Goal: Find specific page/section: Find specific page/section

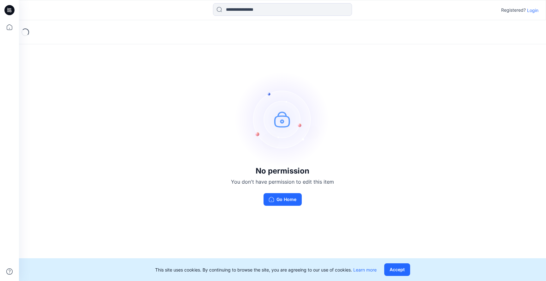
click at [8, 10] on icon at bounding box center [9, 10] width 10 height 10
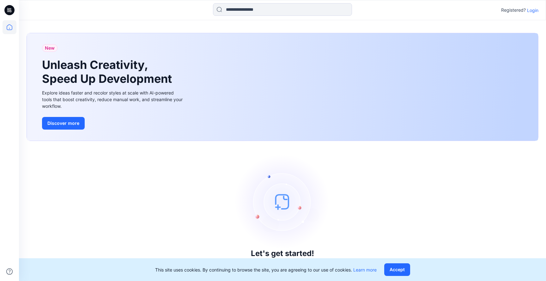
click at [12, 15] on icon at bounding box center [9, 10] width 10 height 20
click at [12, 30] on icon at bounding box center [10, 27] width 14 height 14
click at [10, 5] on icon at bounding box center [9, 10] width 10 height 10
click at [9, 10] on icon at bounding box center [10, 10] width 3 height 0
click at [13, 4] on icon at bounding box center [9, 10] width 10 height 20
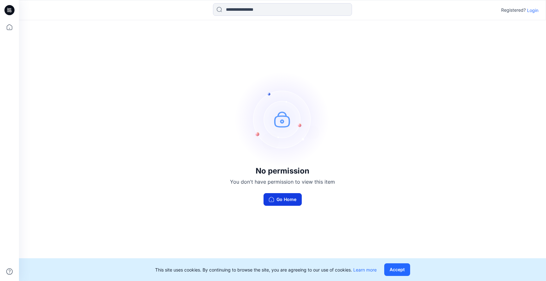
click at [284, 198] on button "Go Home" at bounding box center [283, 199] width 38 height 13
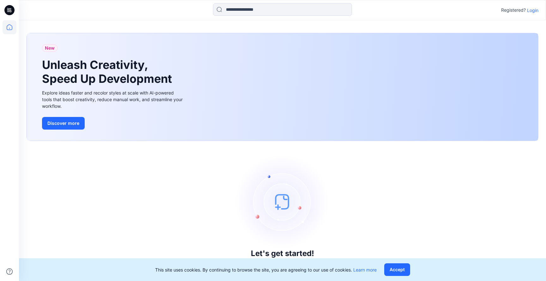
click at [534, 10] on p "Login" at bounding box center [532, 10] width 11 height 7
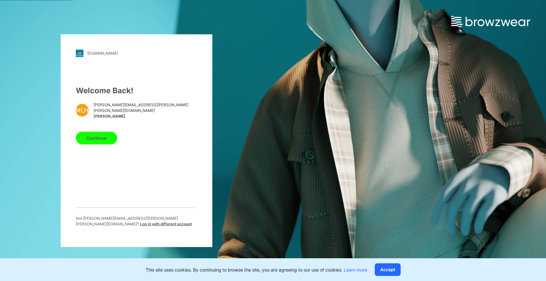
click at [89, 139] on button "Continue" at bounding box center [96, 137] width 41 height 13
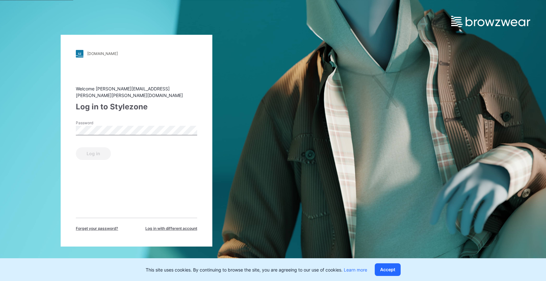
click at [99, 132] on div "Password" at bounding box center [136, 129] width 121 height 19
click at [96, 151] on button "Log in" at bounding box center [93, 153] width 35 height 13
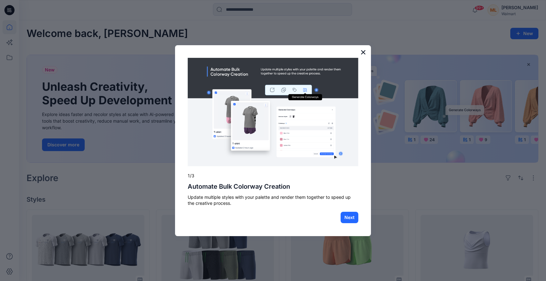
click at [361, 52] on button "×" at bounding box center [363, 52] width 6 height 10
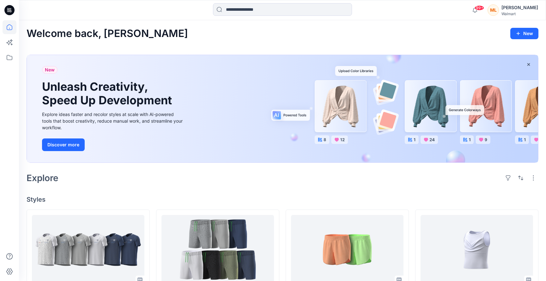
click at [11, 8] on icon at bounding box center [9, 8] width 3 height 0
click at [11, 31] on icon at bounding box center [10, 27] width 14 height 14
click at [13, 56] on icon at bounding box center [10, 58] width 14 height 14
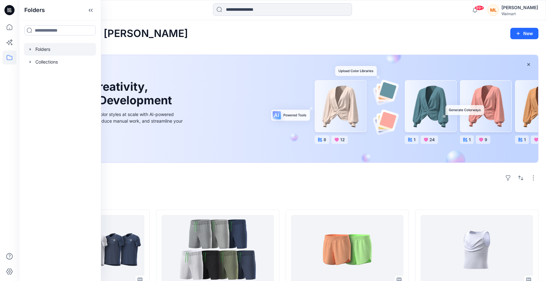
click at [53, 49] on div at bounding box center [60, 49] width 72 height 13
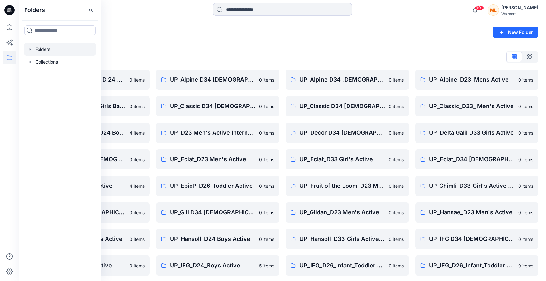
click at [191, 55] on div "Folders List" at bounding box center [283, 57] width 512 height 10
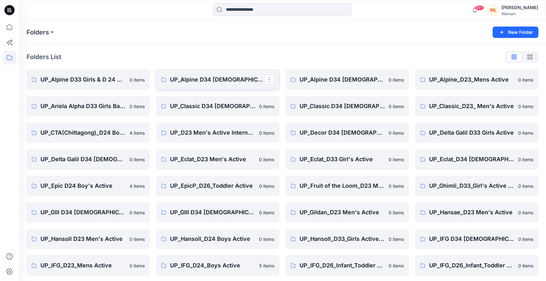
click at [209, 80] on p "UP_Alpine D34 [DEMOGRAPHIC_DATA] Active" at bounding box center [217, 79] width 94 height 9
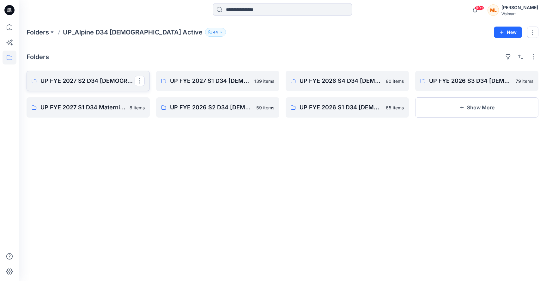
click at [76, 87] on link "UP FYE 2027 S2 D34 [DEMOGRAPHIC_DATA] Active Alpine" at bounding box center [88, 81] width 123 height 20
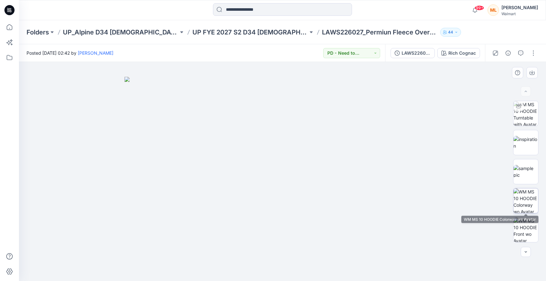
click at [530, 197] on img at bounding box center [525, 200] width 25 height 25
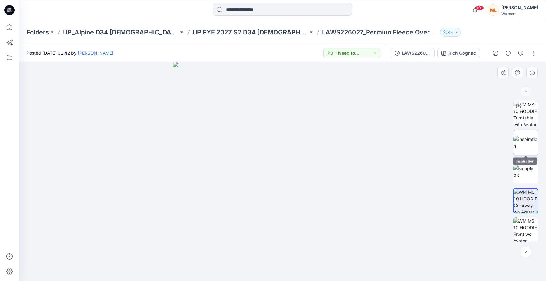
click at [524, 147] on img at bounding box center [525, 142] width 25 height 13
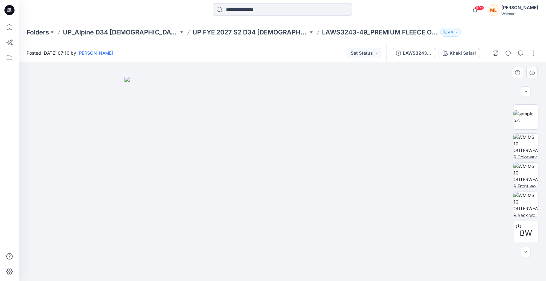
scroll to position [53, 0]
click at [527, 150] on img at bounding box center [525, 148] width 25 height 25
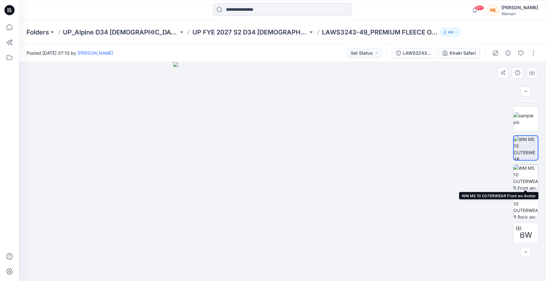
click at [525, 179] on img at bounding box center [525, 177] width 25 height 25
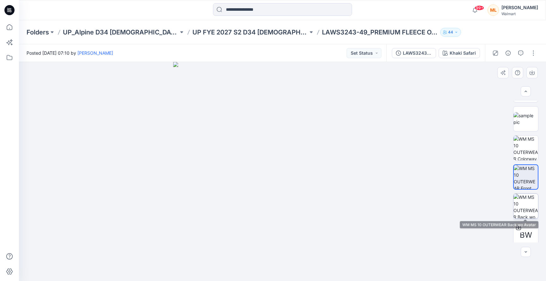
click at [530, 198] on img at bounding box center [525, 206] width 25 height 25
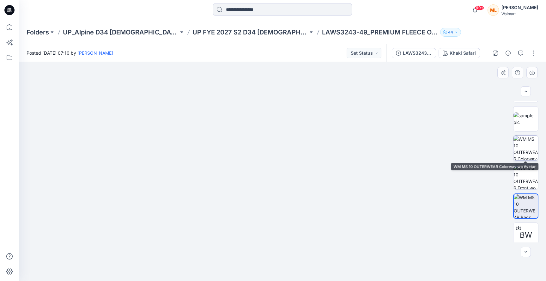
click at [525, 147] on img at bounding box center [525, 148] width 25 height 25
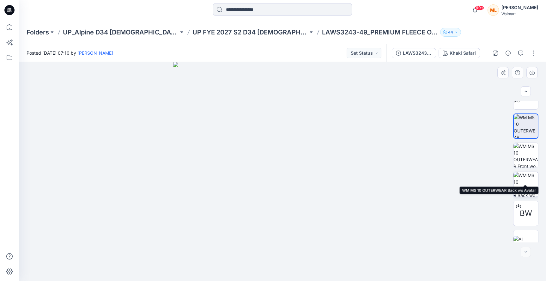
scroll to position [87, 0]
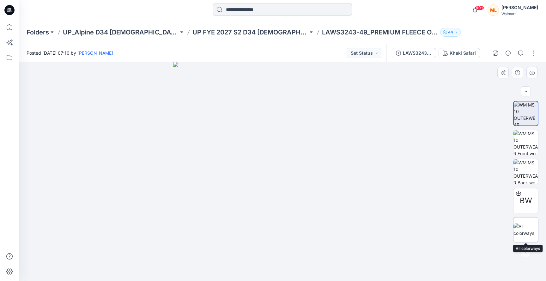
click at [526, 226] on img at bounding box center [525, 229] width 25 height 13
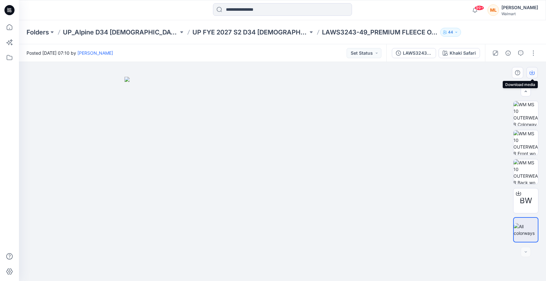
click at [534, 74] on icon "button" at bounding box center [532, 72] width 5 height 3
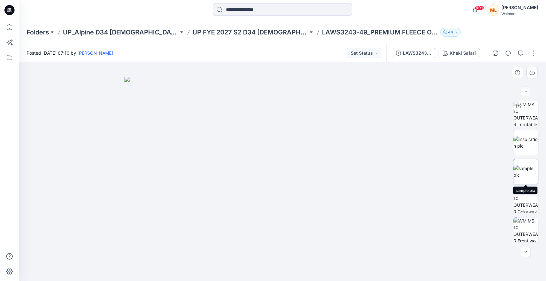
click at [529, 178] on img at bounding box center [525, 171] width 25 height 13
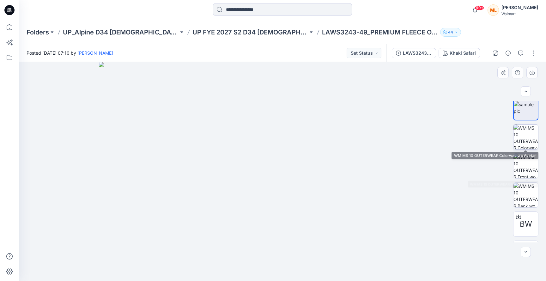
click at [523, 137] on img at bounding box center [525, 137] width 25 height 25
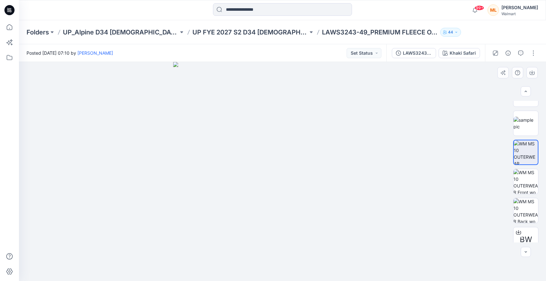
scroll to position [46, 0]
click at [531, 74] on icon "button" at bounding box center [532, 72] width 5 height 5
click at [528, 184] on img at bounding box center [525, 183] width 25 height 25
click at [534, 78] on button "button" at bounding box center [531, 72] width 11 height 11
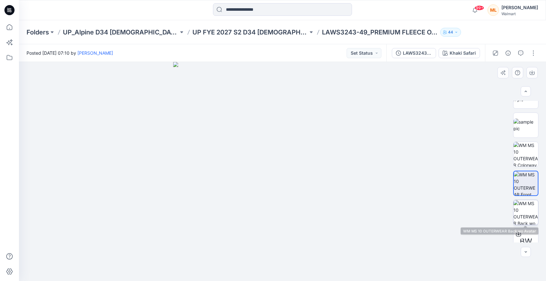
click at [530, 201] on img at bounding box center [525, 212] width 25 height 25
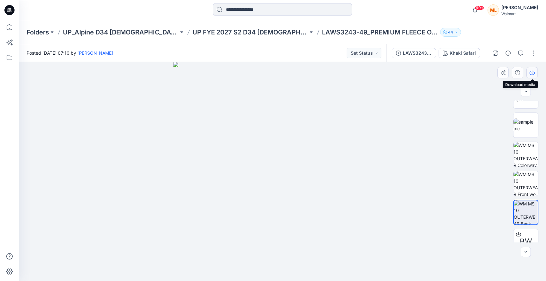
click at [535, 73] on button "button" at bounding box center [531, 72] width 11 height 11
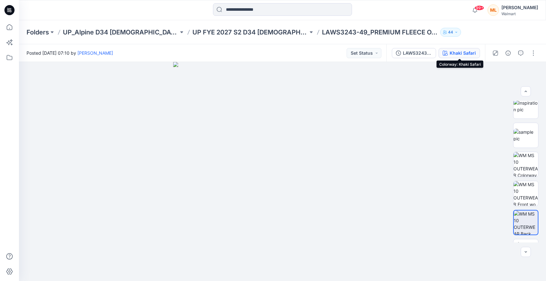
click at [467, 56] on div "Khaki Safari" at bounding box center [463, 53] width 26 height 7
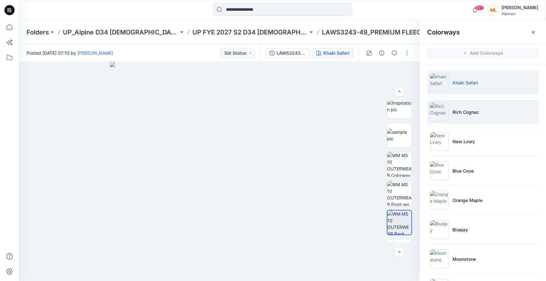
click at [481, 113] on li "Rich Cognac" at bounding box center [482, 112] width 111 height 24
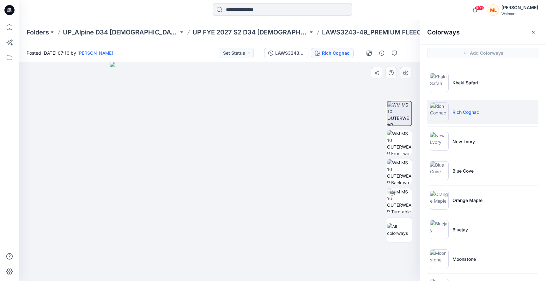
scroll to position [2, 0]
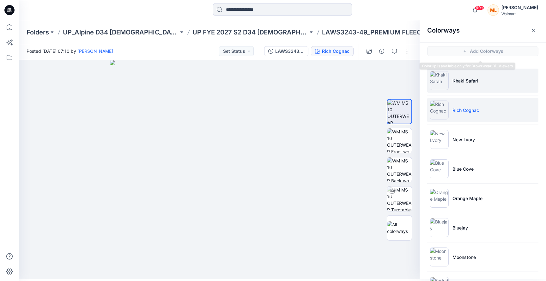
click at [477, 78] on li "Khaki Safari" at bounding box center [482, 81] width 111 height 24
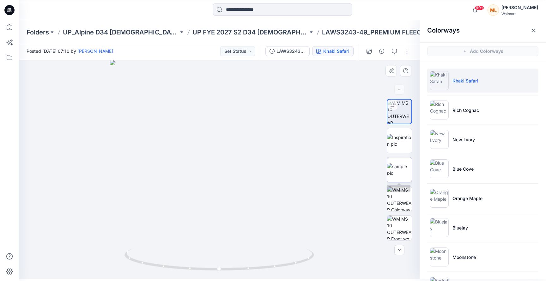
click at [408, 163] on img at bounding box center [399, 169] width 25 height 13
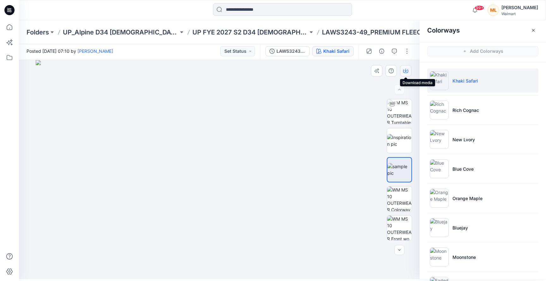
click at [402, 71] on button "button" at bounding box center [405, 70] width 11 height 11
click at [535, 33] on button "button" at bounding box center [533, 30] width 10 height 10
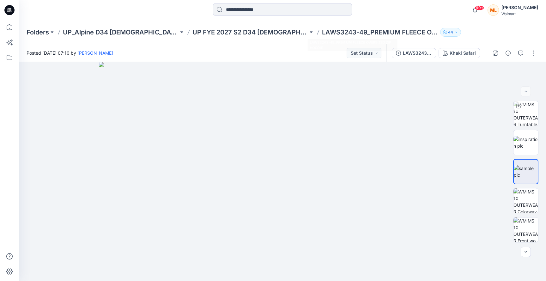
click at [369, 27] on div "Folders UP_Alpine D34 Ladies Active UP FYE 2027 S2 D34 Ladies Active Alpine LAW…" at bounding box center [282, 32] width 527 height 24
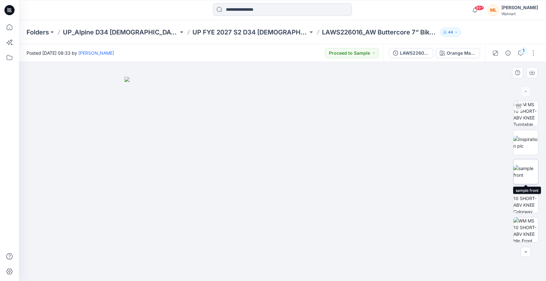
click at [519, 174] on img at bounding box center [525, 171] width 25 height 13
